Goal: Information Seeking & Learning: Find specific fact

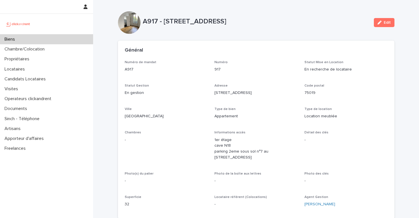
click at [60, 40] on div "Biens" at bounding box center [46, 39] width 93 height 10
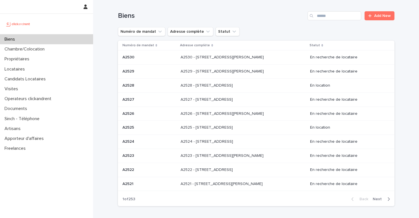
click at [382, 199] on span "Next" at bounding box center [379, 199] width 12 height 4
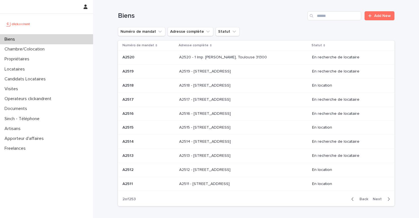
click at [366, 200] on span "Back" at bounding box center [362, 199] width 12 height 4
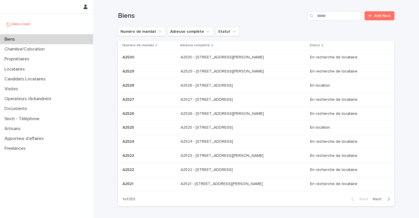
click at [376, 199] on span "Next" at bounding box center [379, 199] width 12 height 4
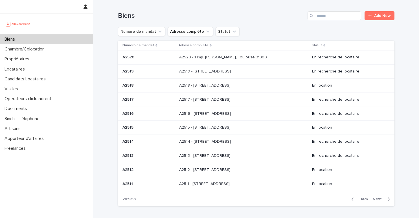
click at [376, 199] on span "Next" at bounding box center [379, 199] width 12 height 4
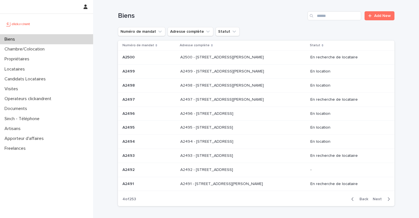
click at [360, 200] on span "Back" at bounding box center [362, 199] width 12 height 4
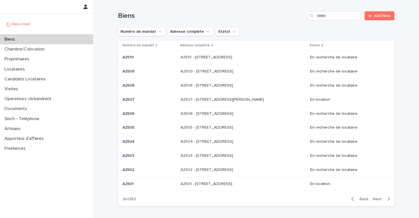
click at [360, 200] on span "Back" at bounding box center [362, 199] width 12 height 4
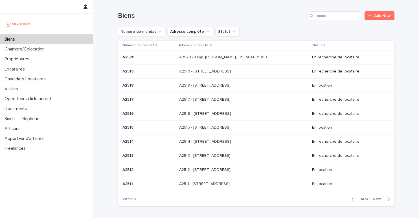
click at [360, 200] on span "Back" at bounding box center [362, 199] width 12 height 4
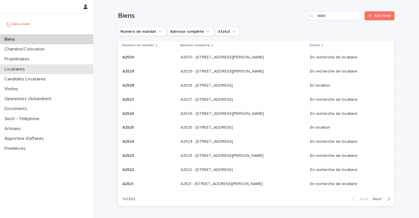
click at [44, 64] on div "Locataires" at bounding box center [46, 69] width 93 height 10
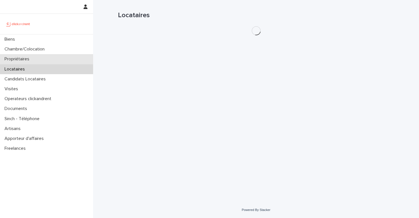
click at [52, 56] on div "Propriétaires" at bounding box center [46, 59] width 93 height 10
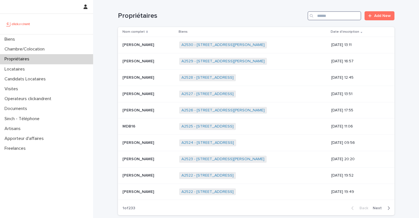
click at [342, 16] on input "Search" at bounding box center [335, 15] width 54 height 9
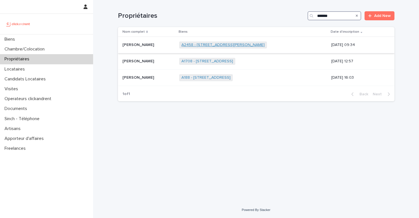
type input "*******"
click at [202, 44] on link "A2458 - [STREET_ADDRESS][PERSON_NAME]" at bounding box center [222, 45] width 83 height 5
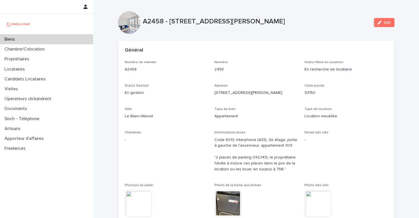
click at [160, 23] on p "A2458 - [STREET_ADDRESS][PERSON_NAME]" at bounding box center [256, 21] width 227 height 8
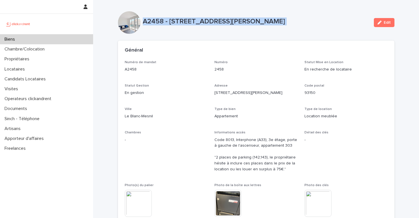
click at [160, 23] on p "A2458 - [STREET_ADDRESS][PERSON_NAME]" at bounding box center [256, 21] width 227 height 8
click at [181, 21] on p "A2458 - [STREET_ADDRESS][PERSON_NAME]" at bounding box center [256, 21] width 227 height 8
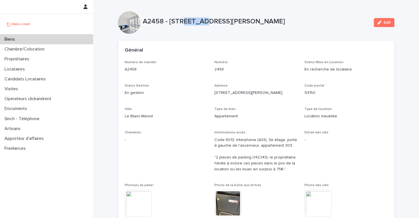
click at [181, 21] on p "A2458 - [STREET_ADDRESS][PERSON_NAME]" at bounding box center [256, 21] width 227 height 8
copy div "A2458 - [STREET_ADDRESS][PERSON_NAME] Edit Sorry, there was an error saving you…"
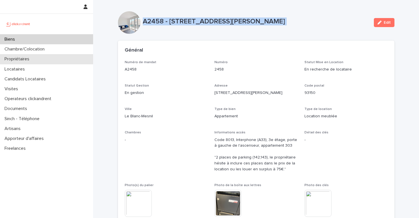
click at [38, 61] on div "Propriétaires" at bounding box center [46, 59] width 93 height 10
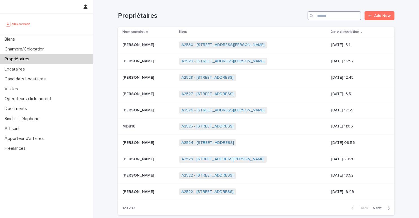
click at [334, 13] on input "Search" at bounding box center [335, 15] width 54 height 9
type input "*"
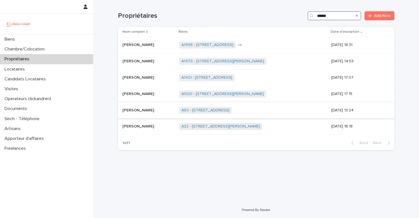
type input "*****"
click at [150, 110] on p at bounding box center [148, 110] width 52 height 5
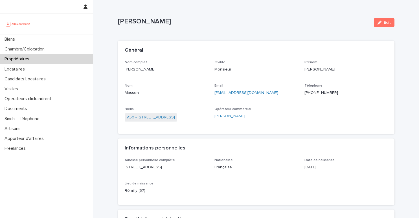
click at [83, 56] on div "Propriétaires" at bounding box center [46, 59] width 93 height 10
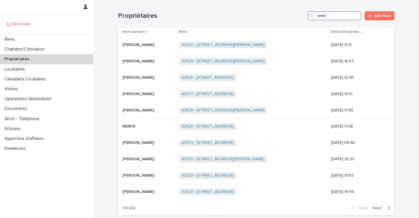
click at [346, 13] on input "Search" at bounding box center [335, 15] width 54 height 9
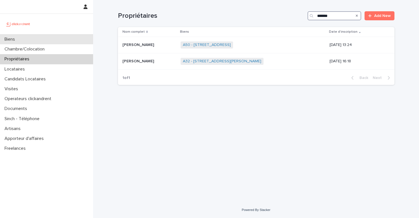
type input "*******"
click at [55, 39] on div "Biens" at bounding box center [46, 39] width 93 height 10
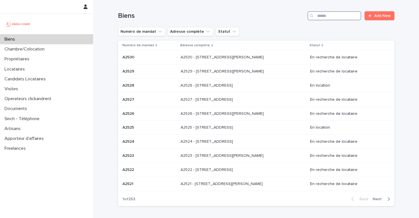
click at [325, 19] on input "Search" at bounding box center [335, 15] width 54 height 9
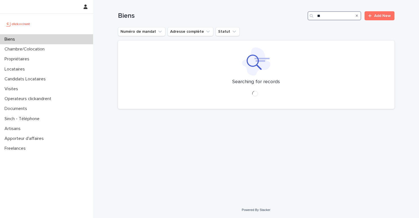
type input "*"
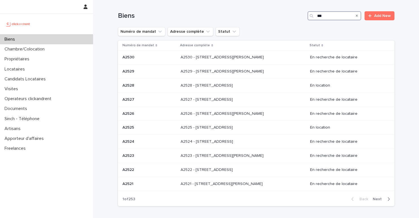
type input "***"
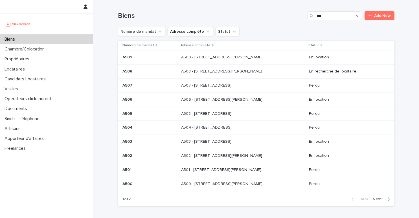
click at [376, 198] on span "Next" at bounding box center [379, 199] width 12 height 4
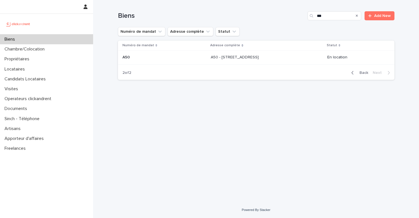
click at [188, 60] on td "A50 A50" at bounding box center [163, 58] width 91 height 14
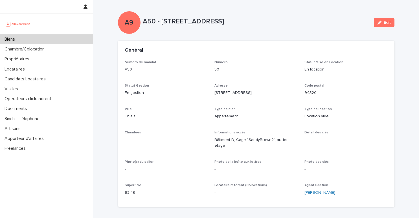
click at [187, 14] on div "A9 A50 - [STREET_ADDRESS] Edit" at bounding box center [256, 22] width 277 height 23
click at [183, 19] on p "A50 - [STREET_ADDRESS]" at bounding box center [256, 21] width 227 height 8
copy div "A50 - [STREET_ADDRESS] Edit Sorry, there was an error saving your record. Pleas…"
